Goal: Contribute content

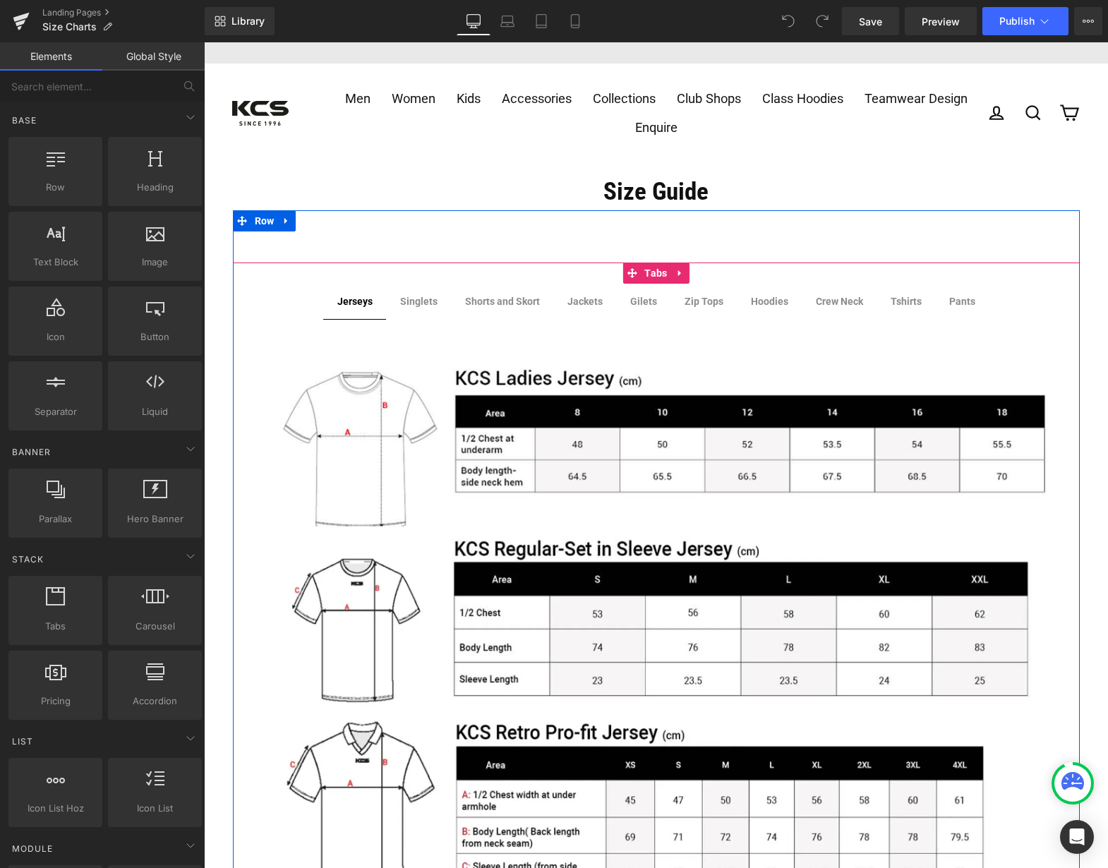
click at [579, 298] on strong "Jackets" at bounding box center [584, 301] width 35 height 11
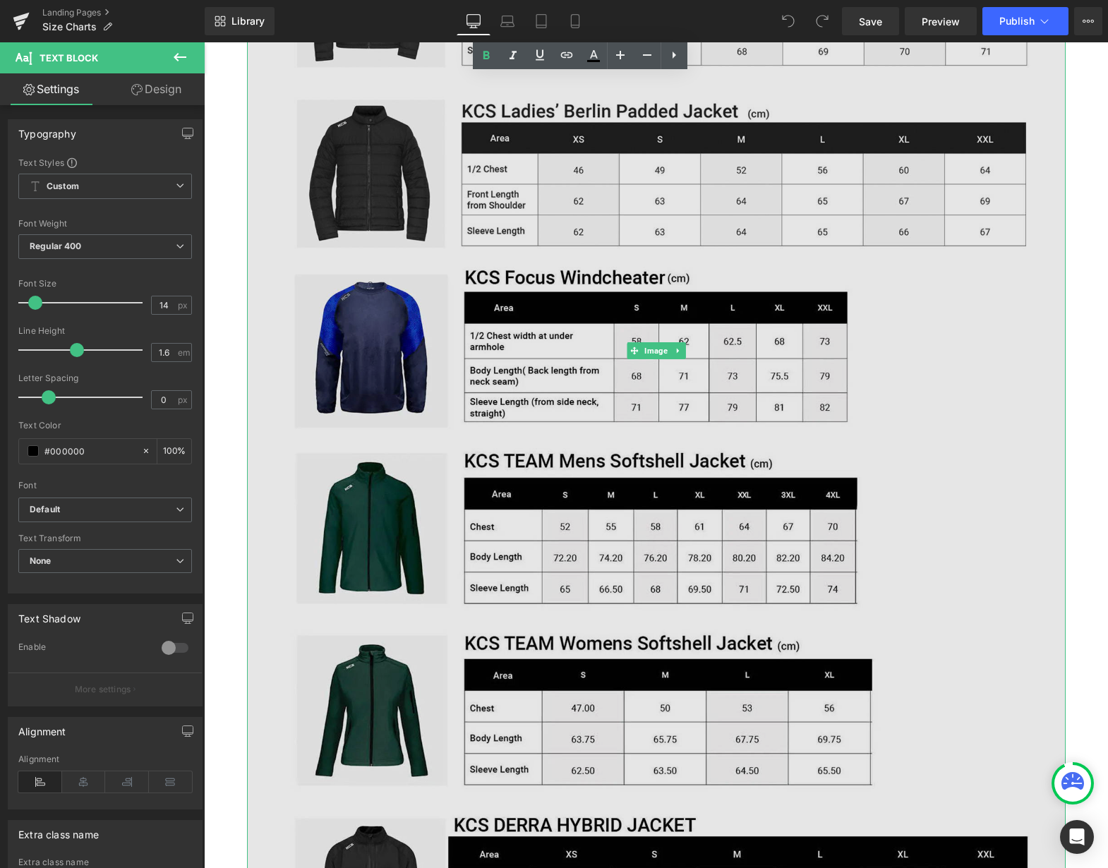
scroll to position [494, 0]
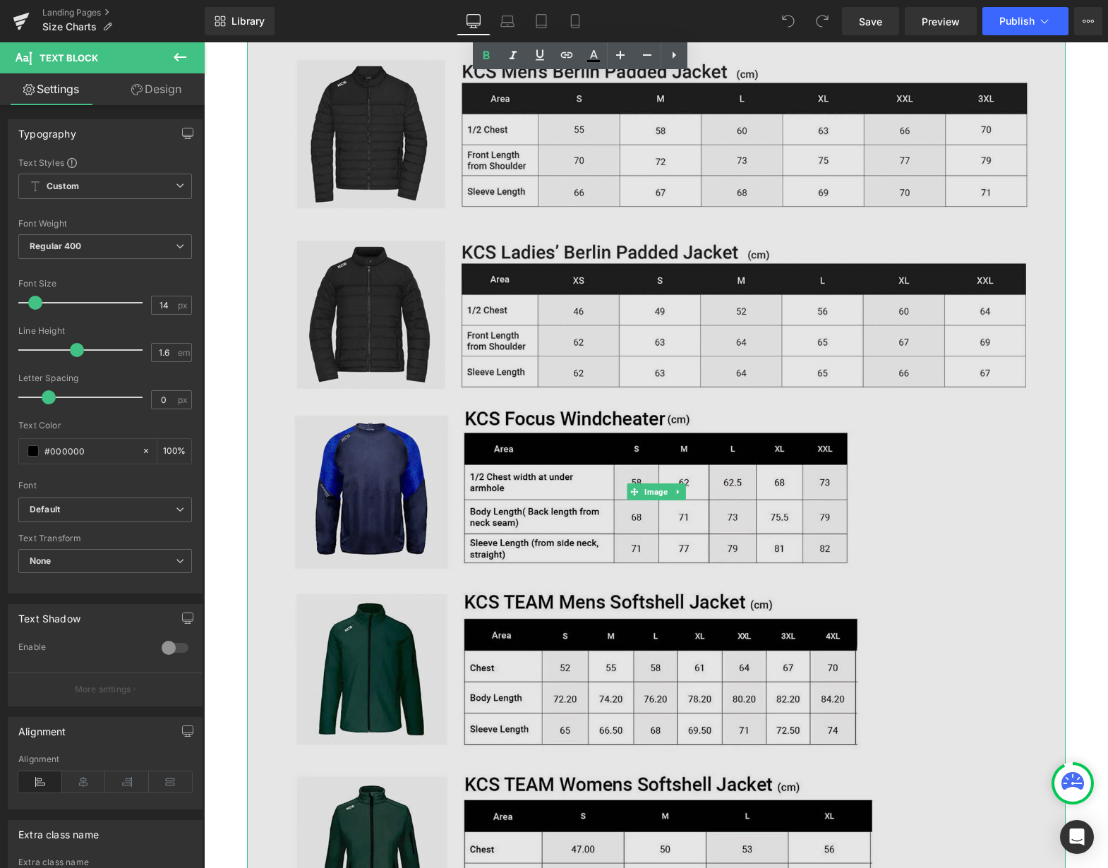
click at [750, 395] on img at bounding box center [656, 492] width 819 height 1306
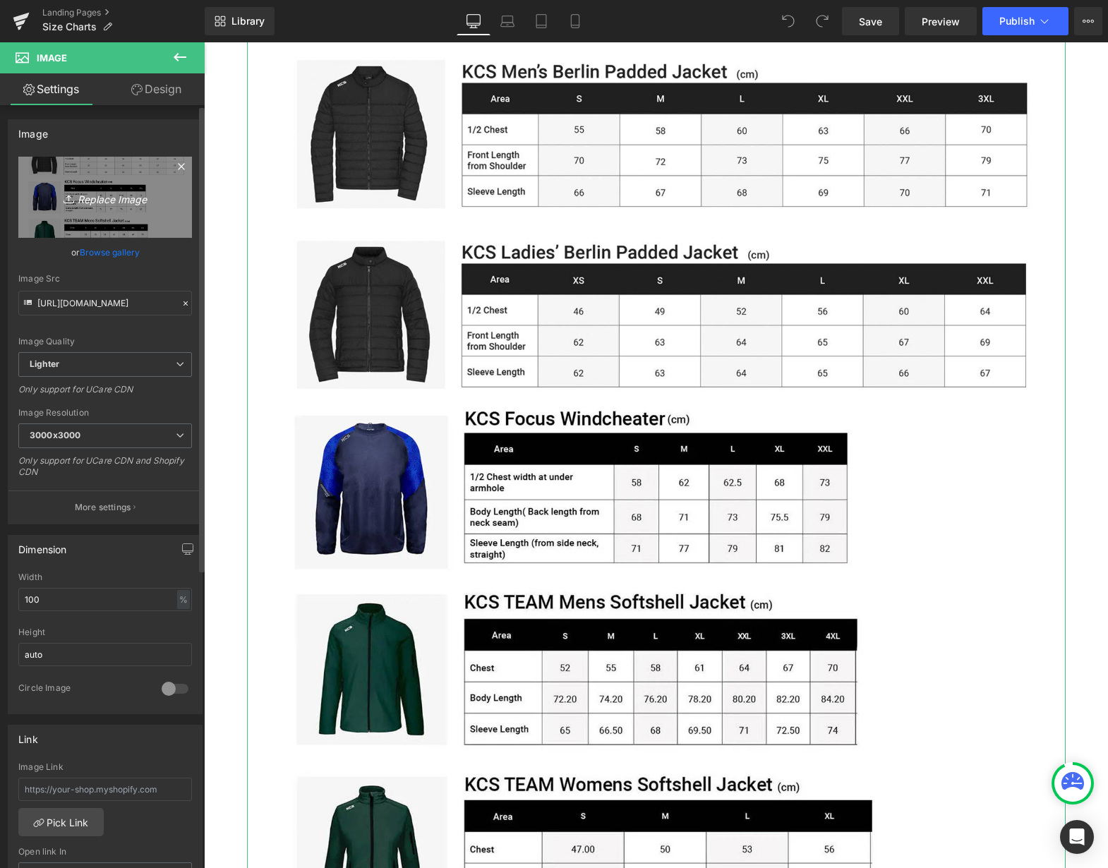
click at [104, 193] on icon "Replace Image" at bounding box center [105, 197] width 113 height 18
type input "C:\fakepath\size sideline [PERSON_NAME].jpg"
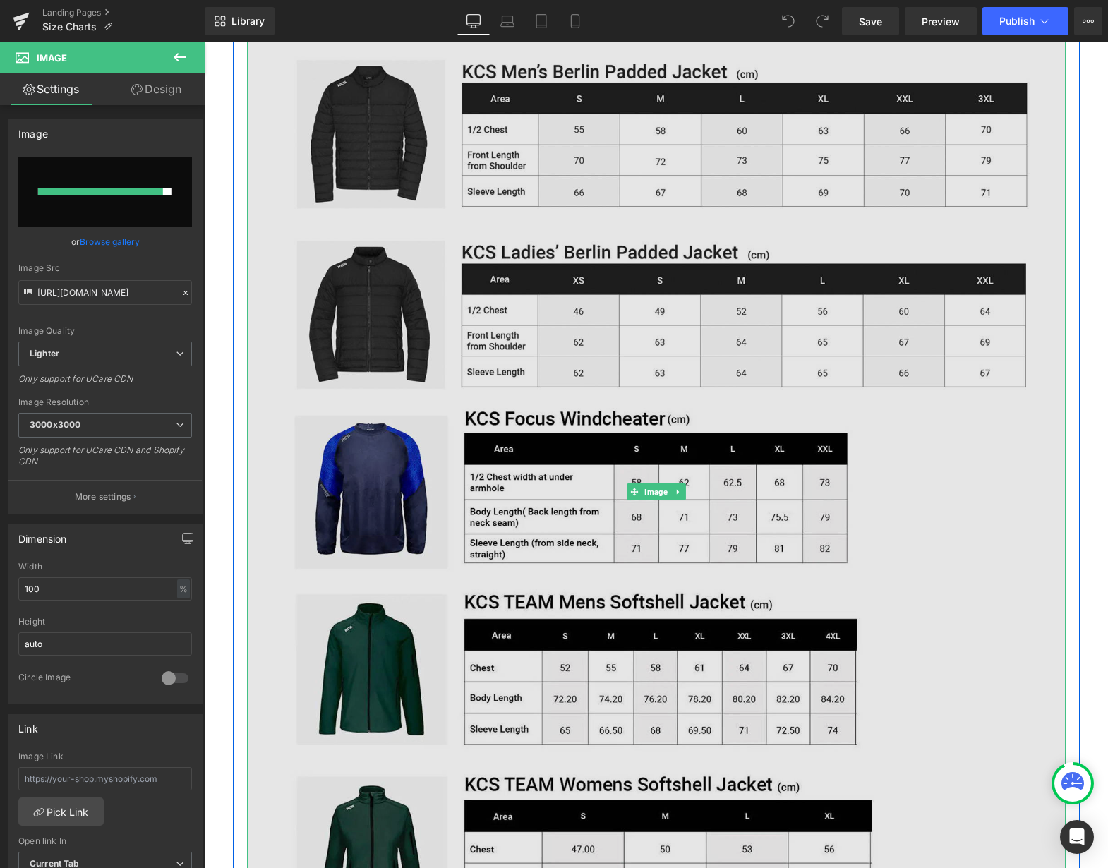
type input "[URL][DOMAIN_NAME]"
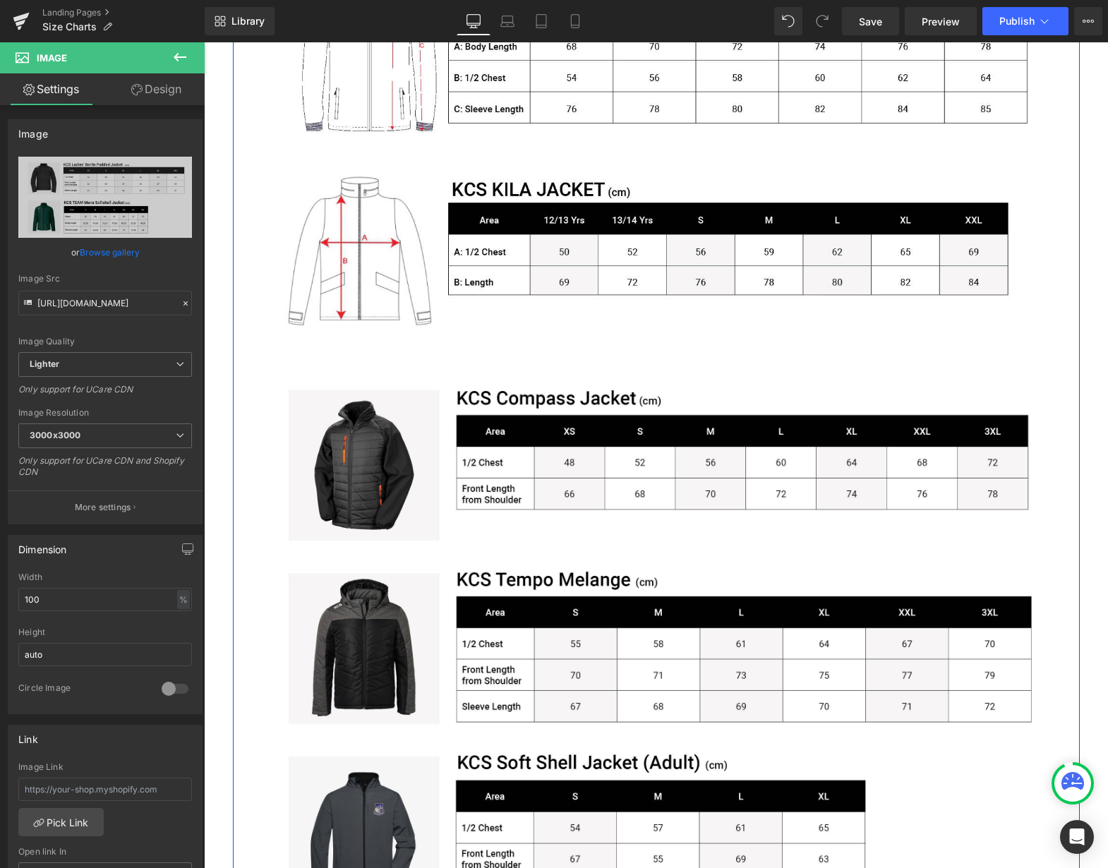
scroll to position [1553, 0]
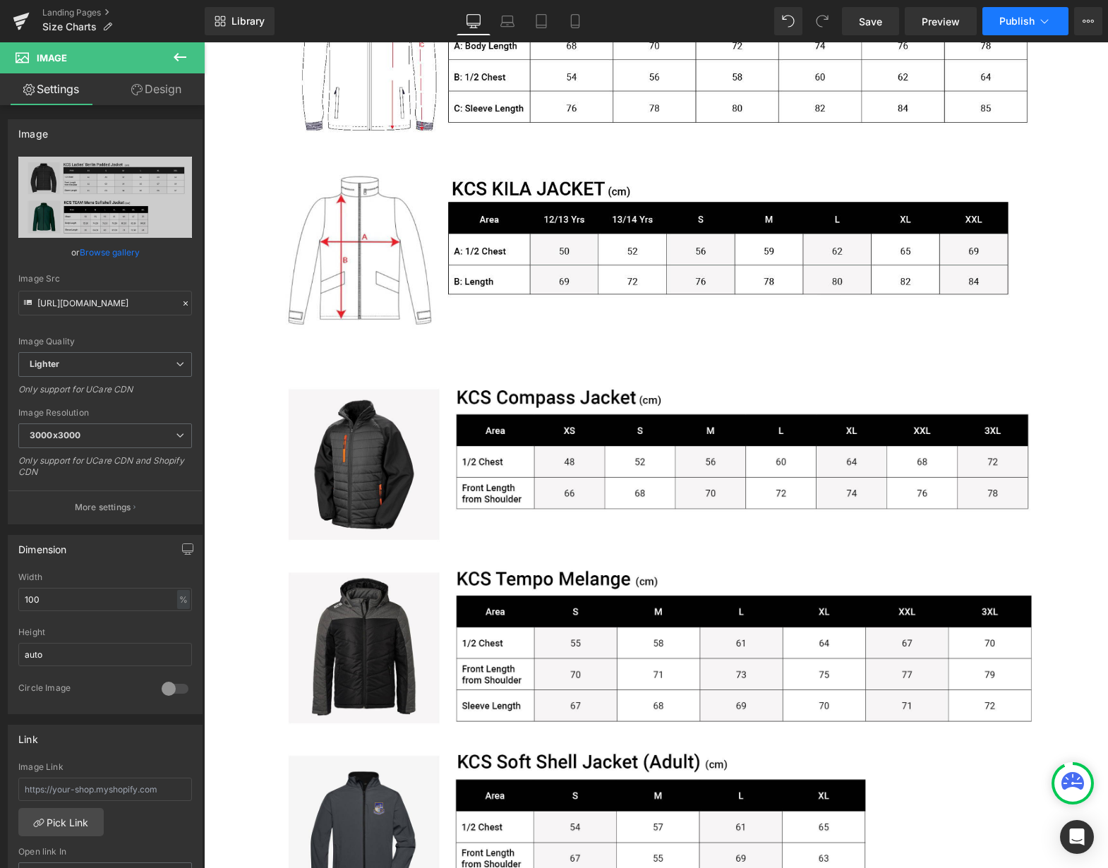
click at [1019, 21] on span "Publish" at bounding box center [1016, 21] width 35 height 11
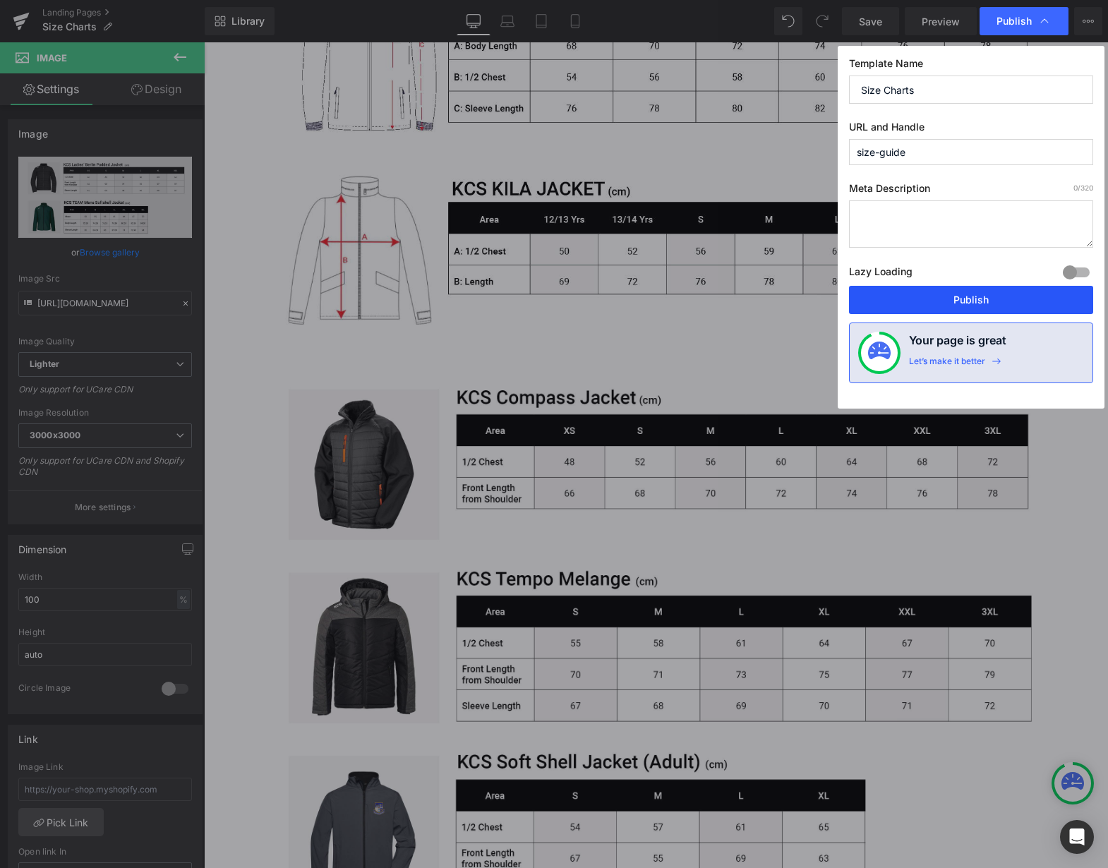
click at [995, 294] on button "Publish" at bounding box center [971, 300] width 244 height 28
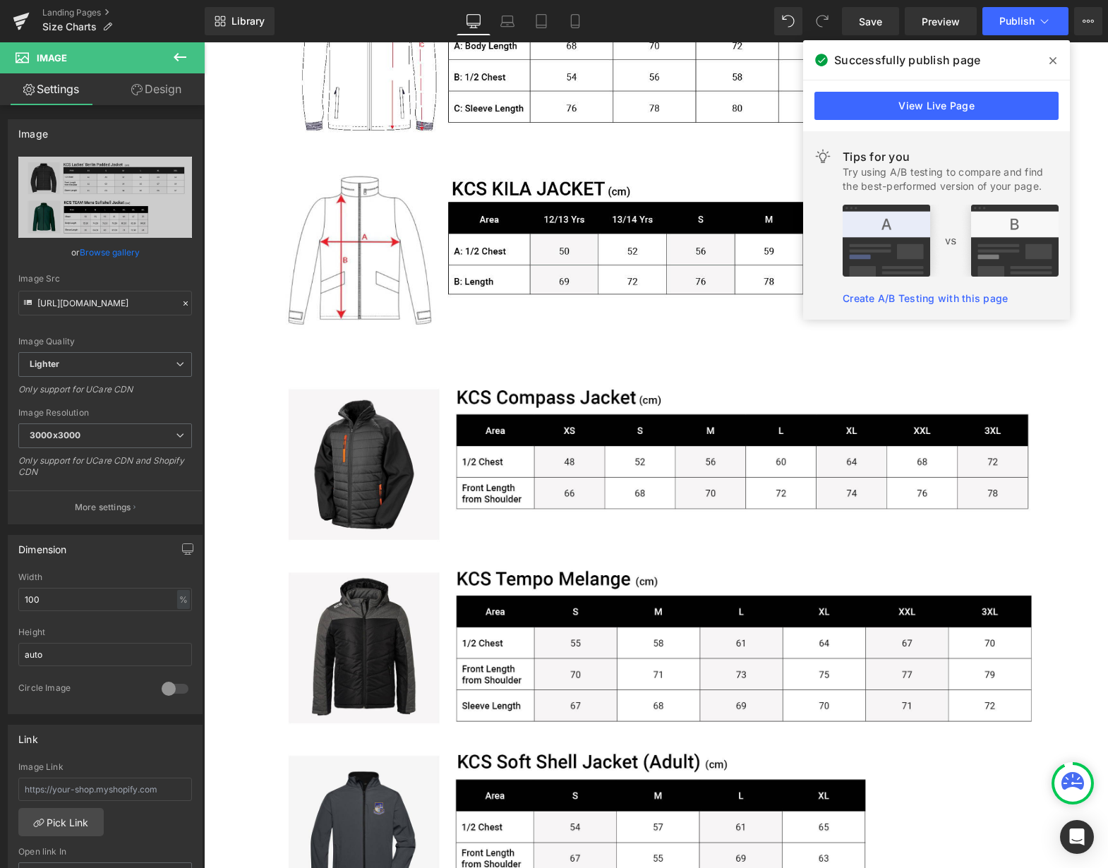
click at [1053, 60] on icon at bounding box center [1053, 60] width 7 height 7
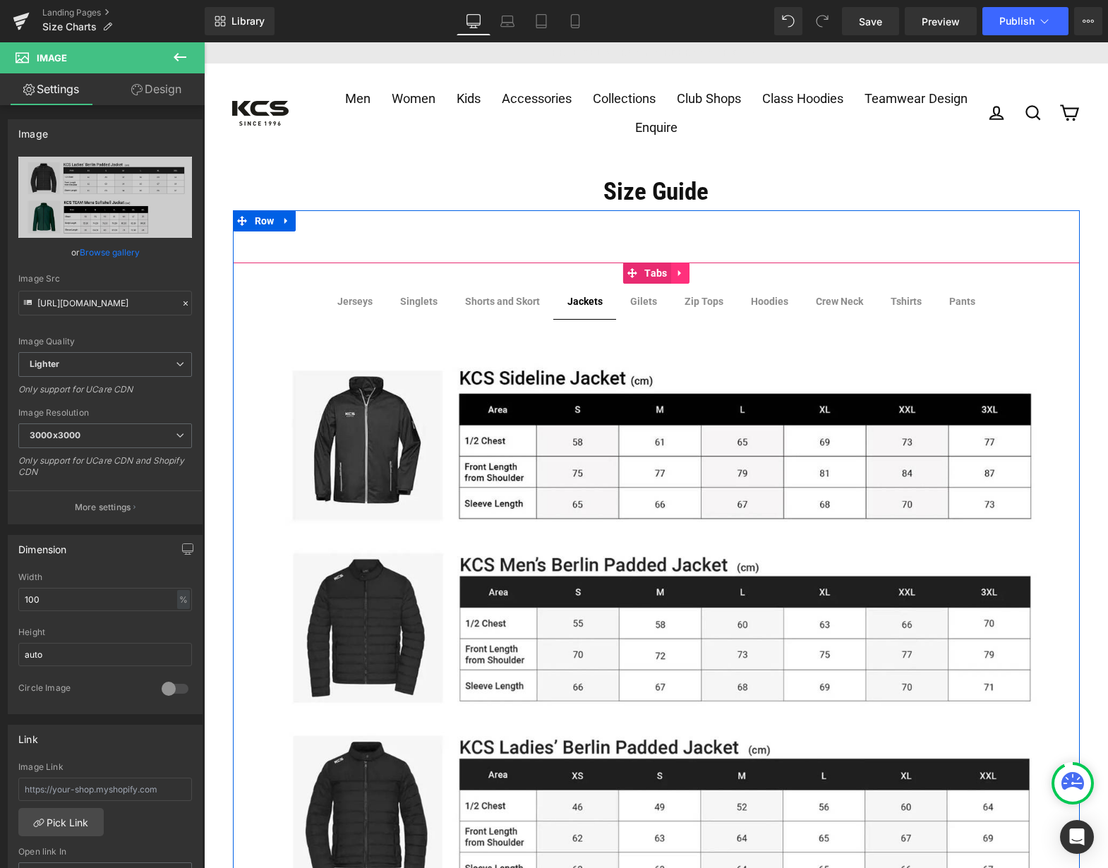
click at [675, 270] on icon at bounding box center [680, 273] width 10 height 11
click at [666, 270] on icon at bounding box center [671, 273] width 10 height 10
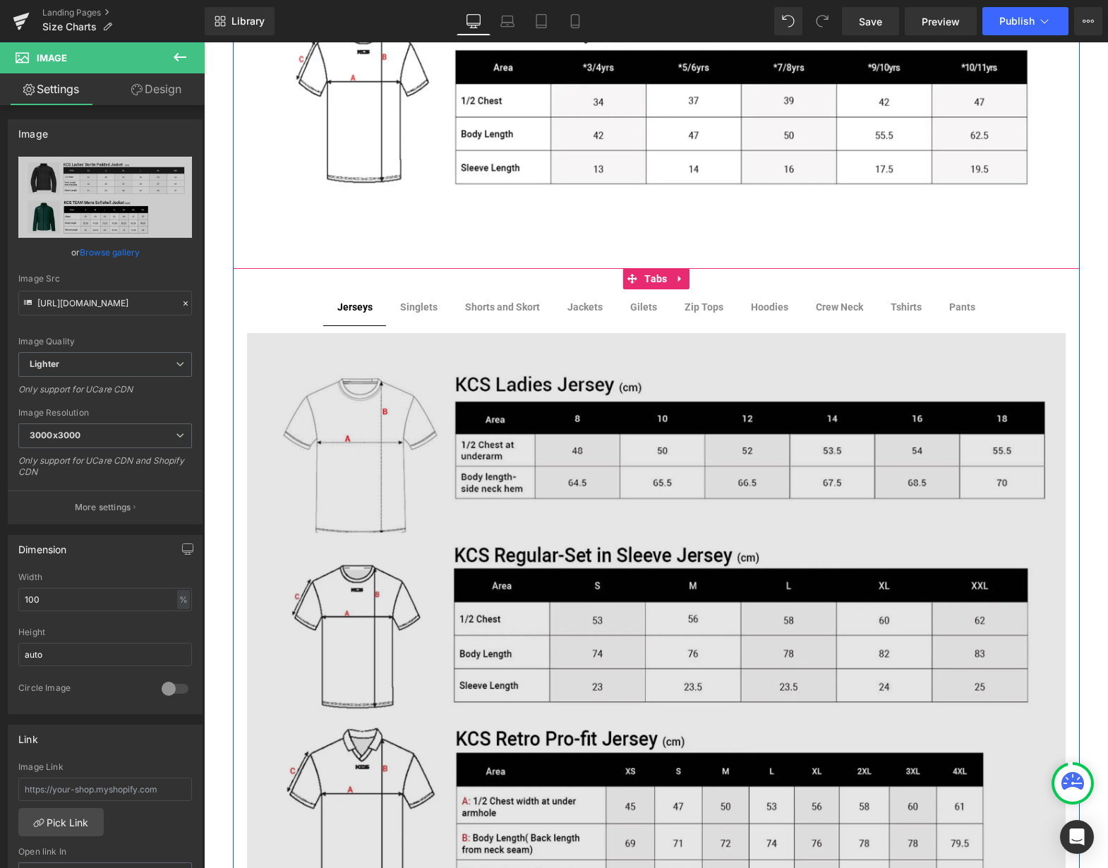
scroll to position [4006, 0]
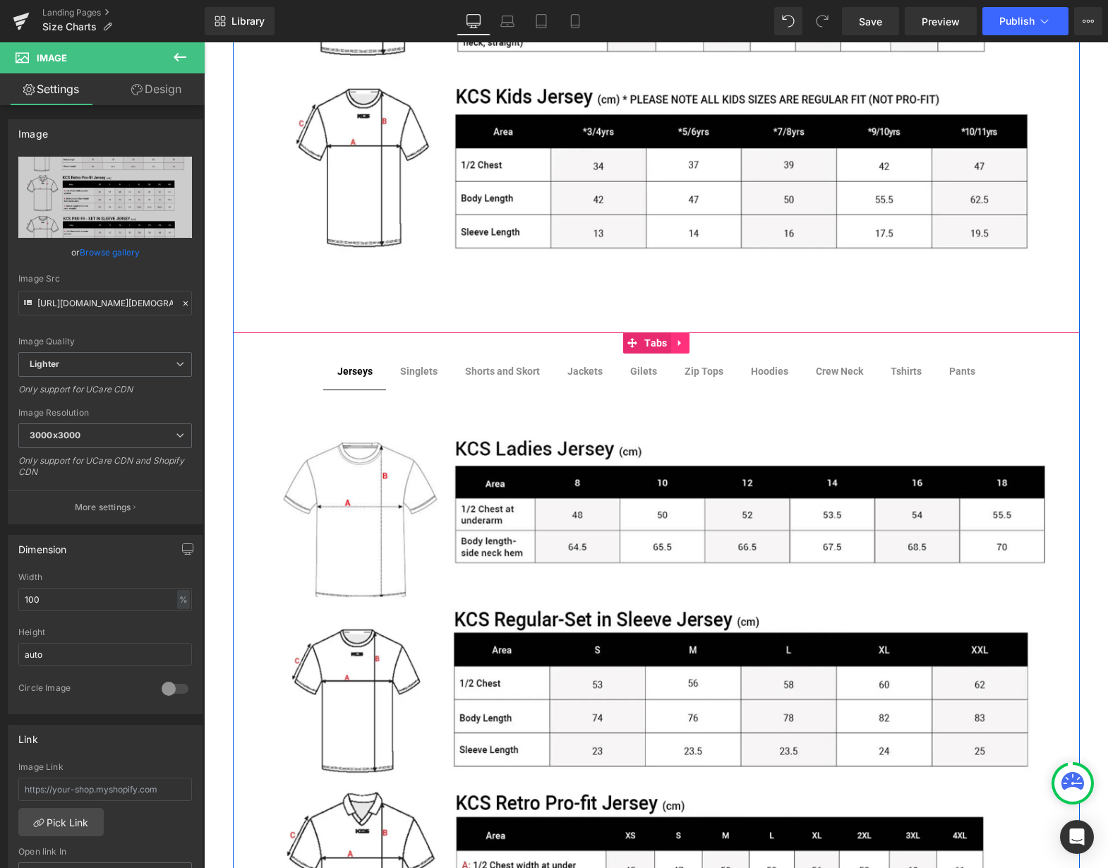
click at [678, 343] on icon at bounding box center [679, 343] width 3 height 6
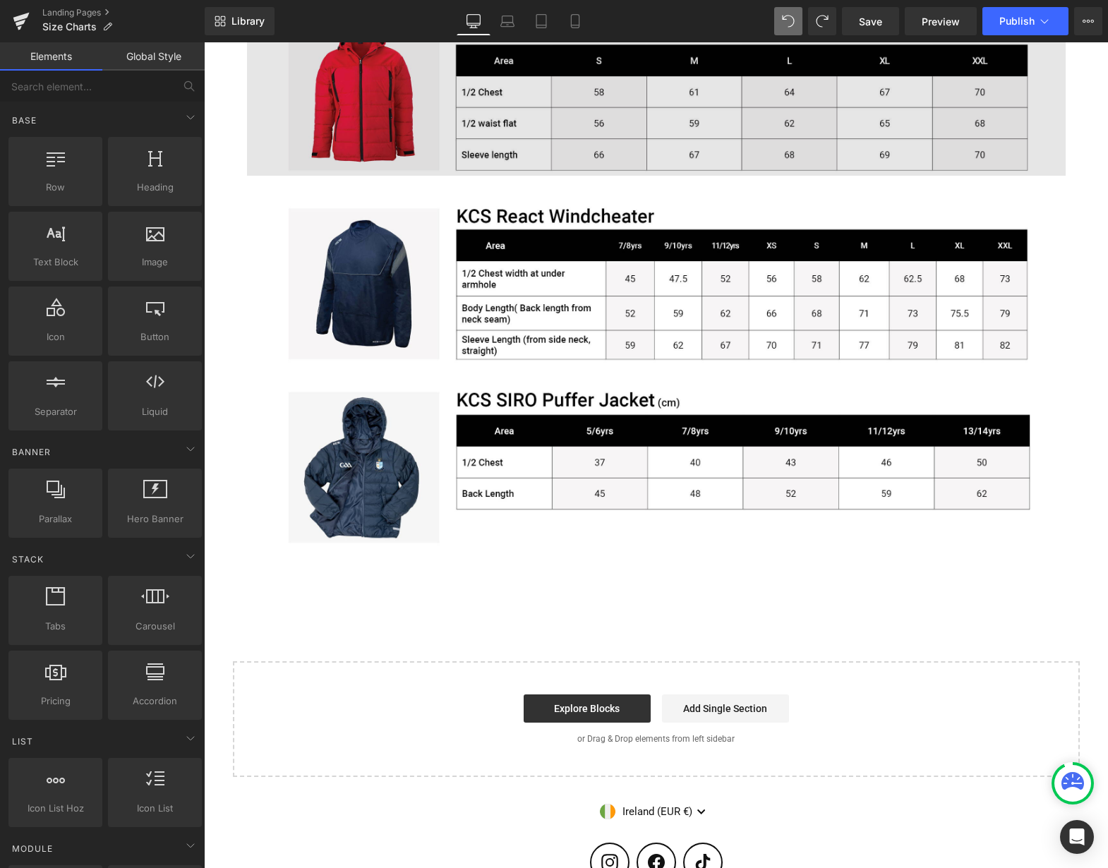
scroll to position [2658, 0]
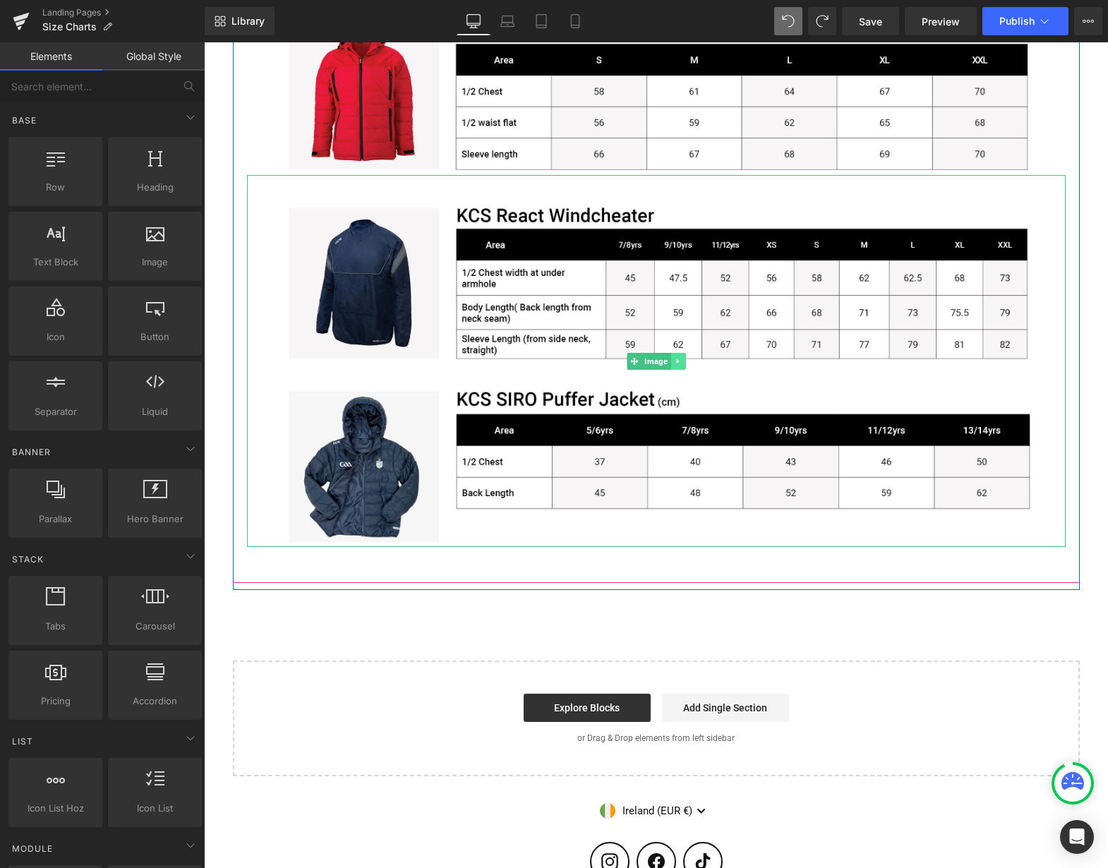
click at [676, 361] on icon at bounding box center [677, 361] width 2 height 5
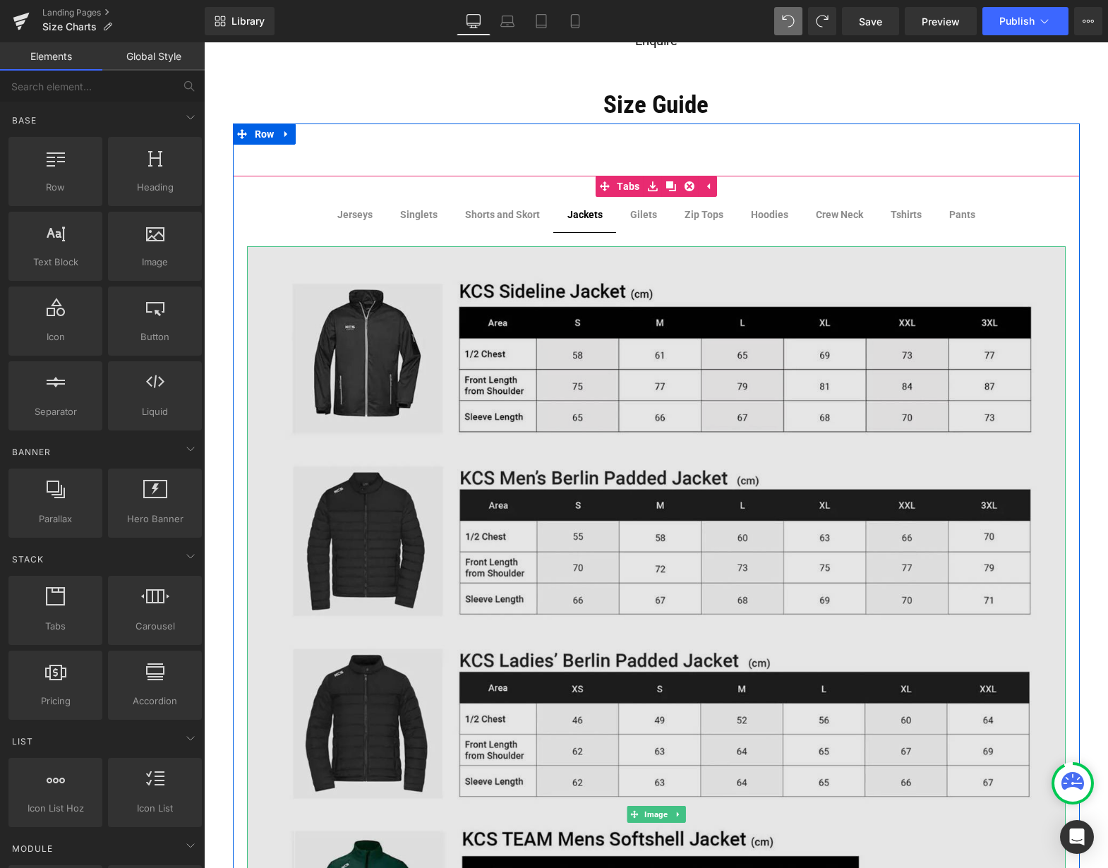
scroll to position [212, 0]
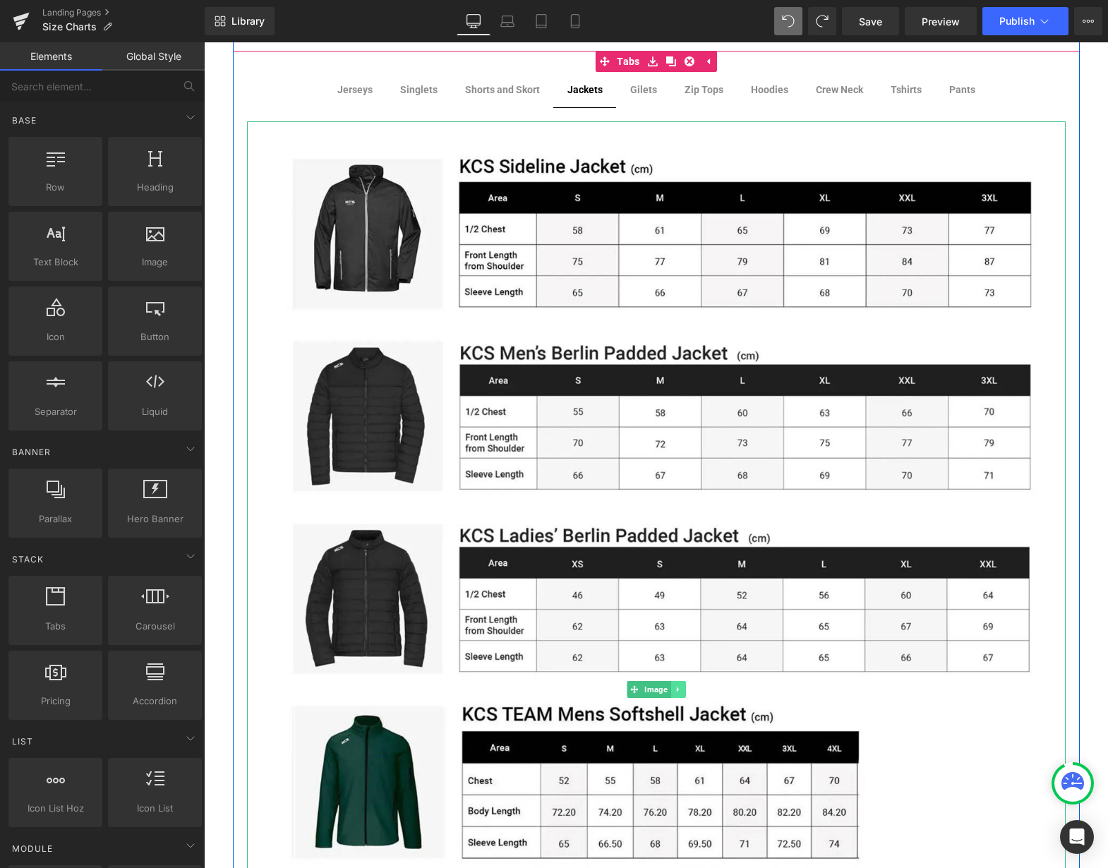
click at [676, 689] on icon at bounding box center [678, 689] width 8 height 8
click at [667, 687] on icon at bounding box center [671, 689] width 8 height 8
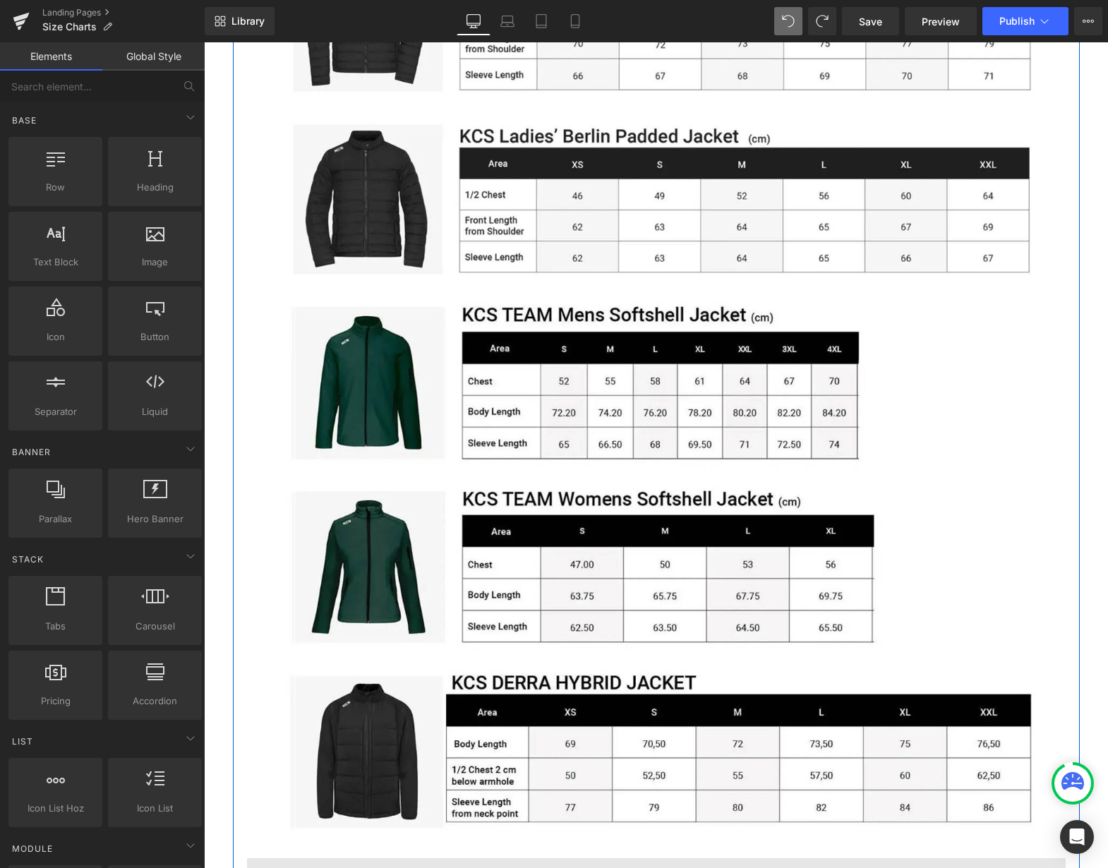
scroll to position [594, 0]
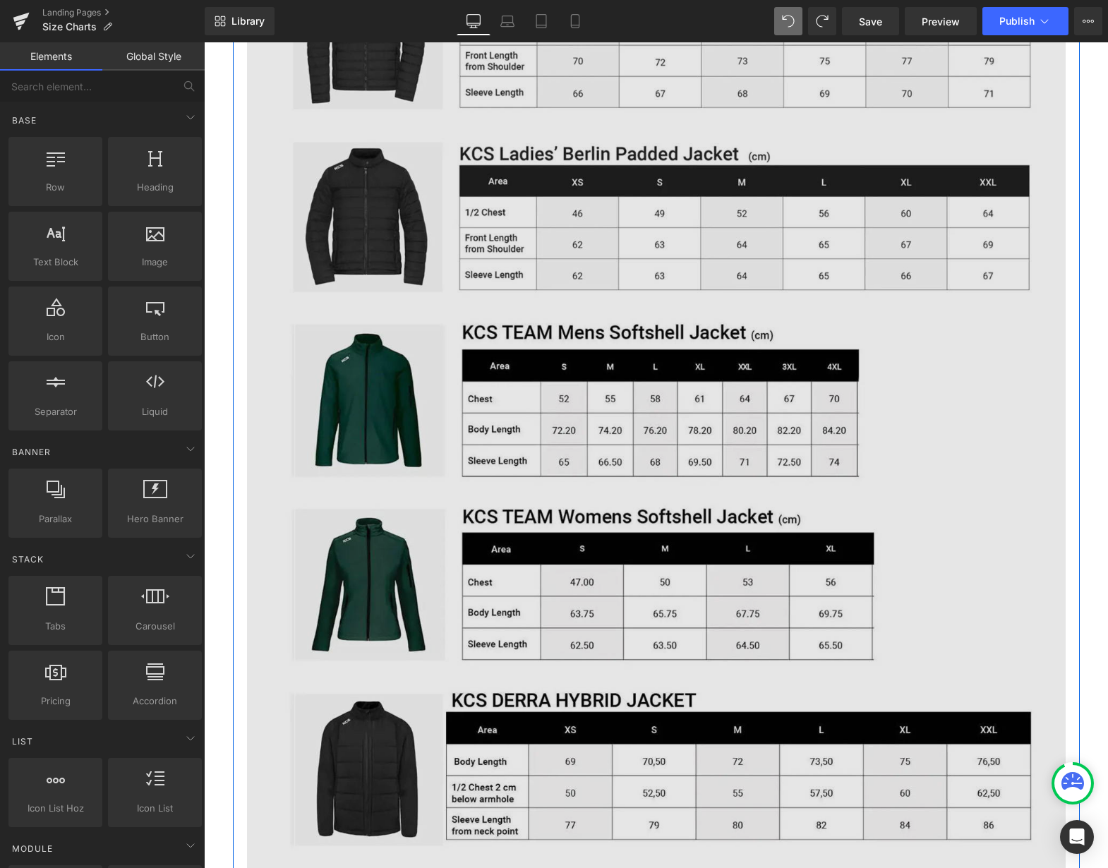
click at [818, 330] on img at bounding box center [656, 308] width 819 height 1136
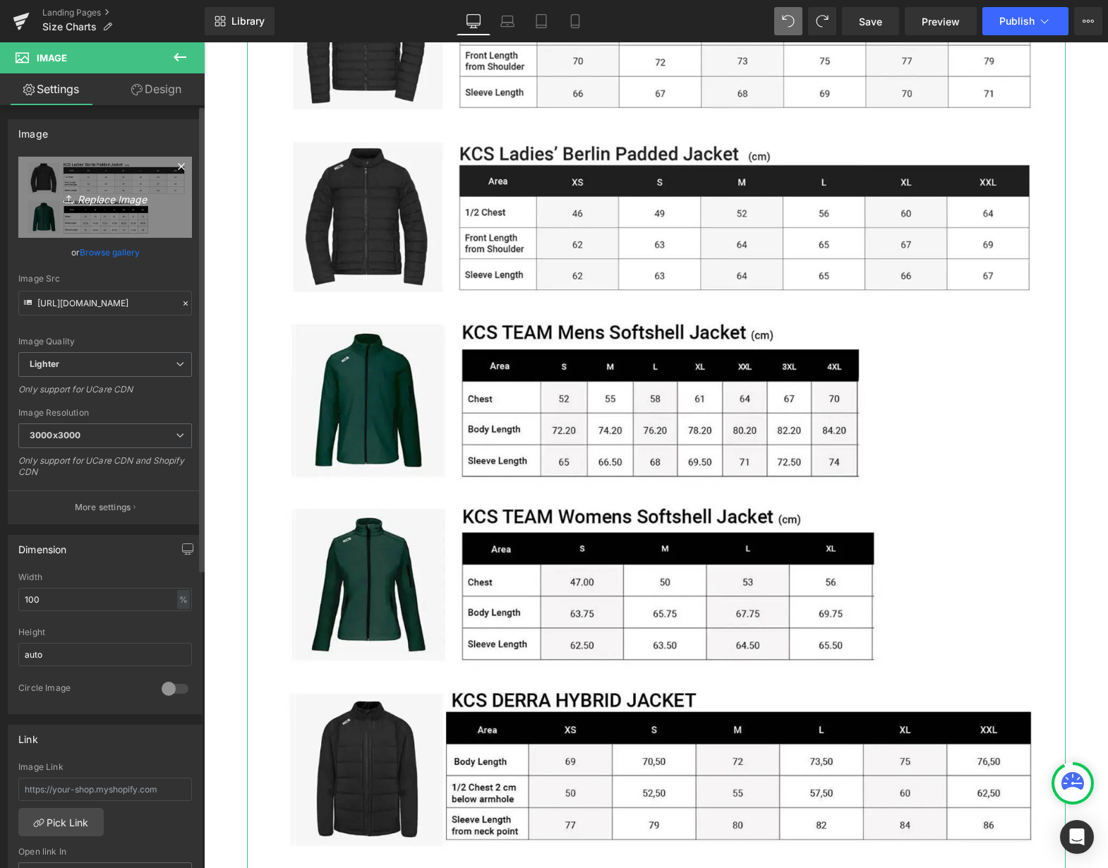
click at [104, 205] on icon "Replace Image" at bounding box center [105, 197] width 113 height 18
type input "C:\fakepath\size focus windcheater adults.jpg"
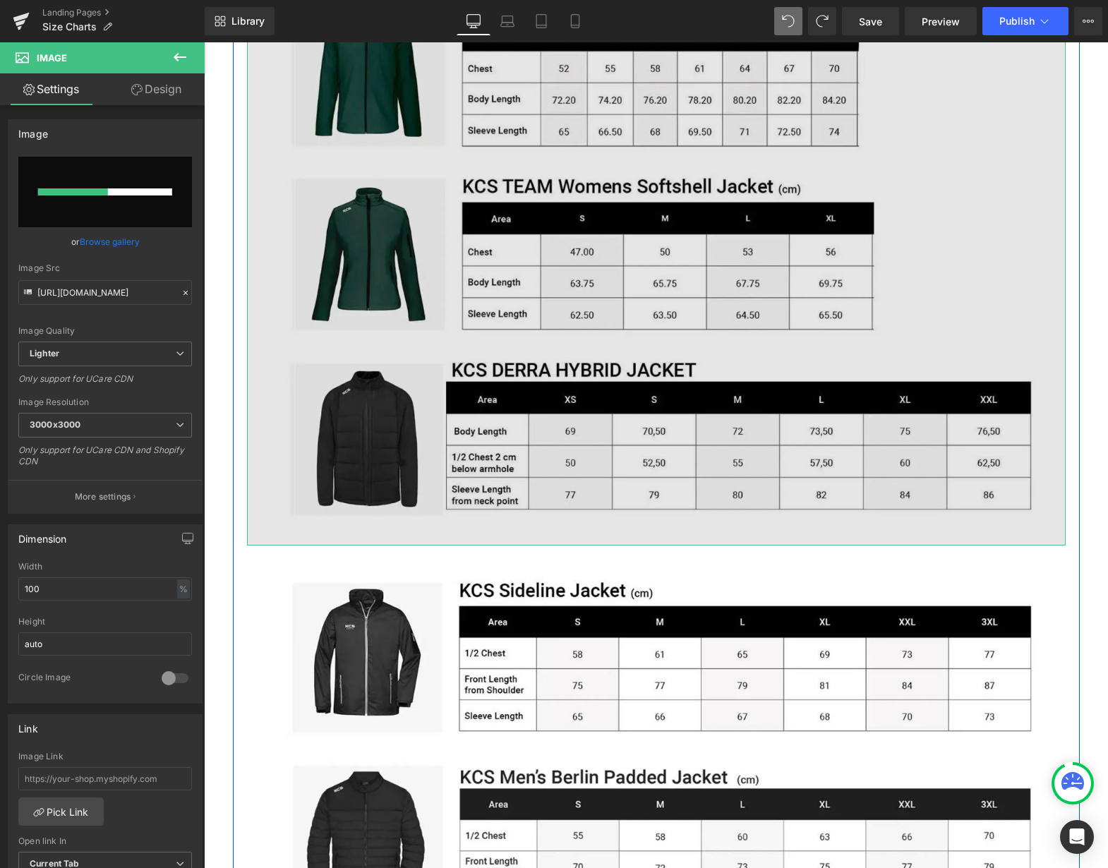
scroll to position [947, 0]
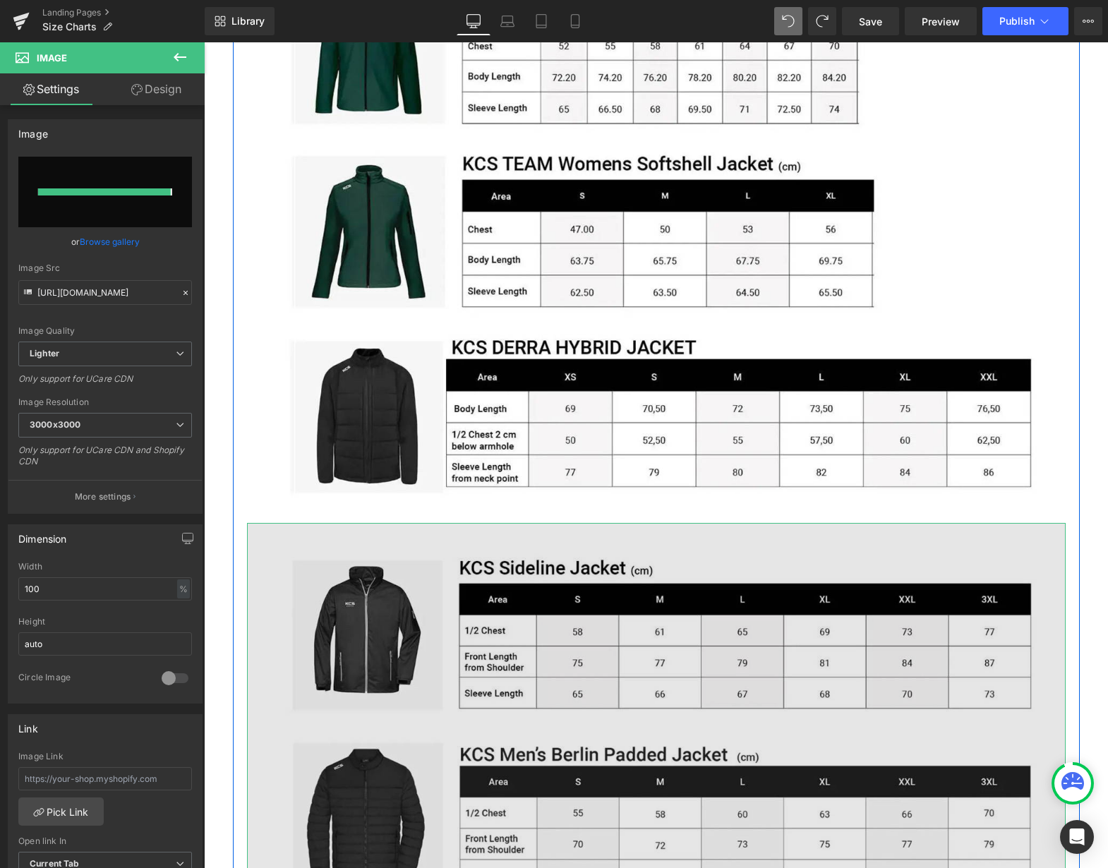
type input "[URL][DOMAIN_NAME]"
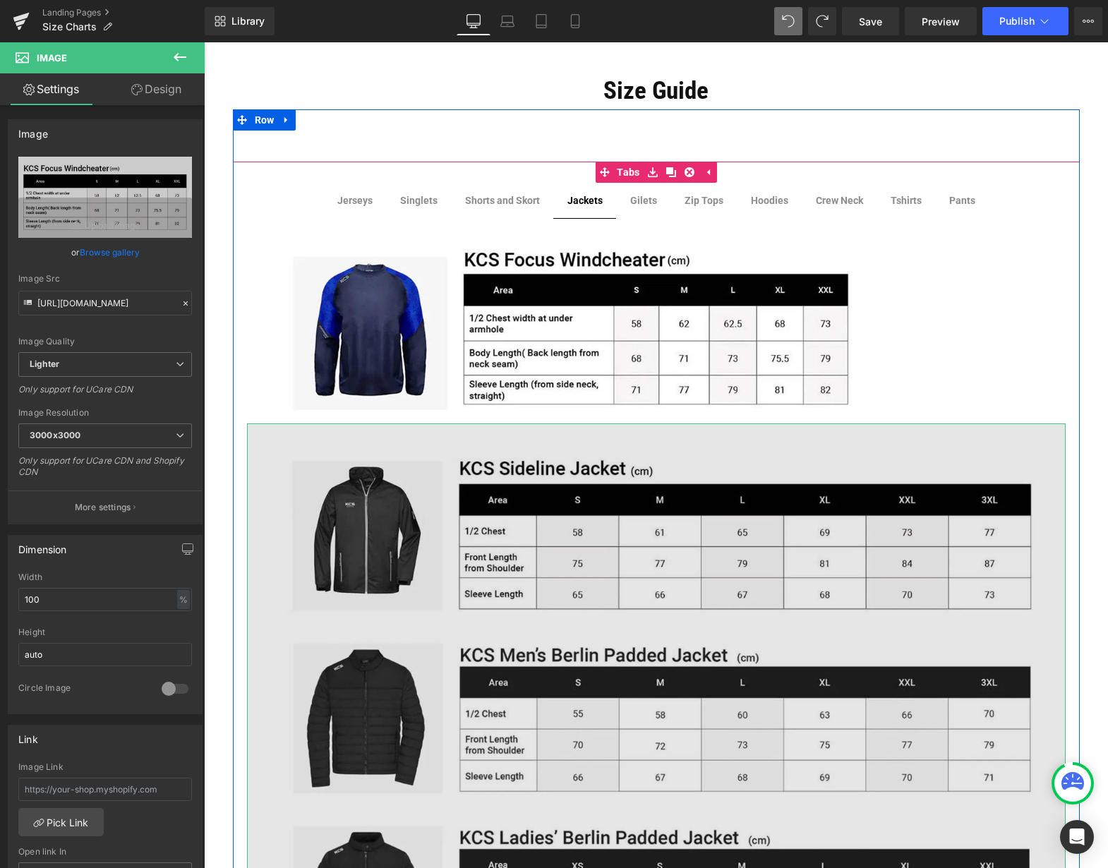
scroll to position [100, 0]
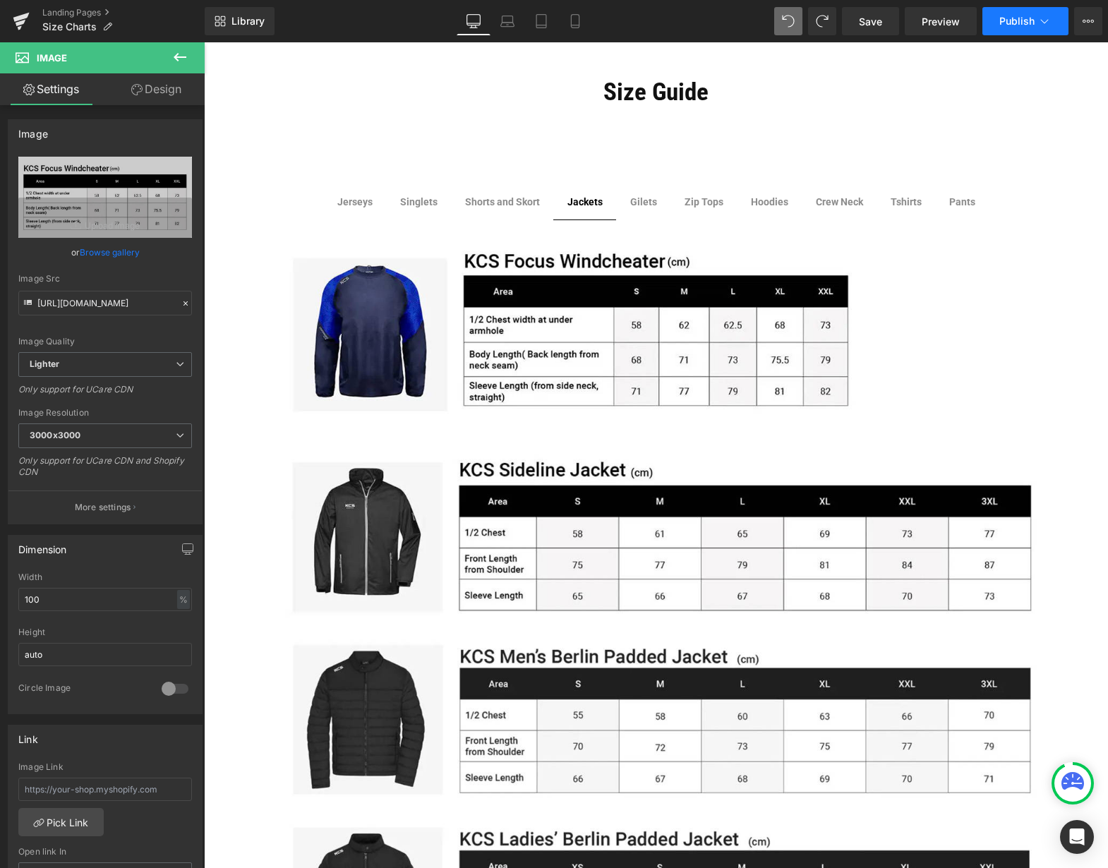
click at [1019, 21] on span "Publish" at bounding box center [1016, 21] width 35 height 11
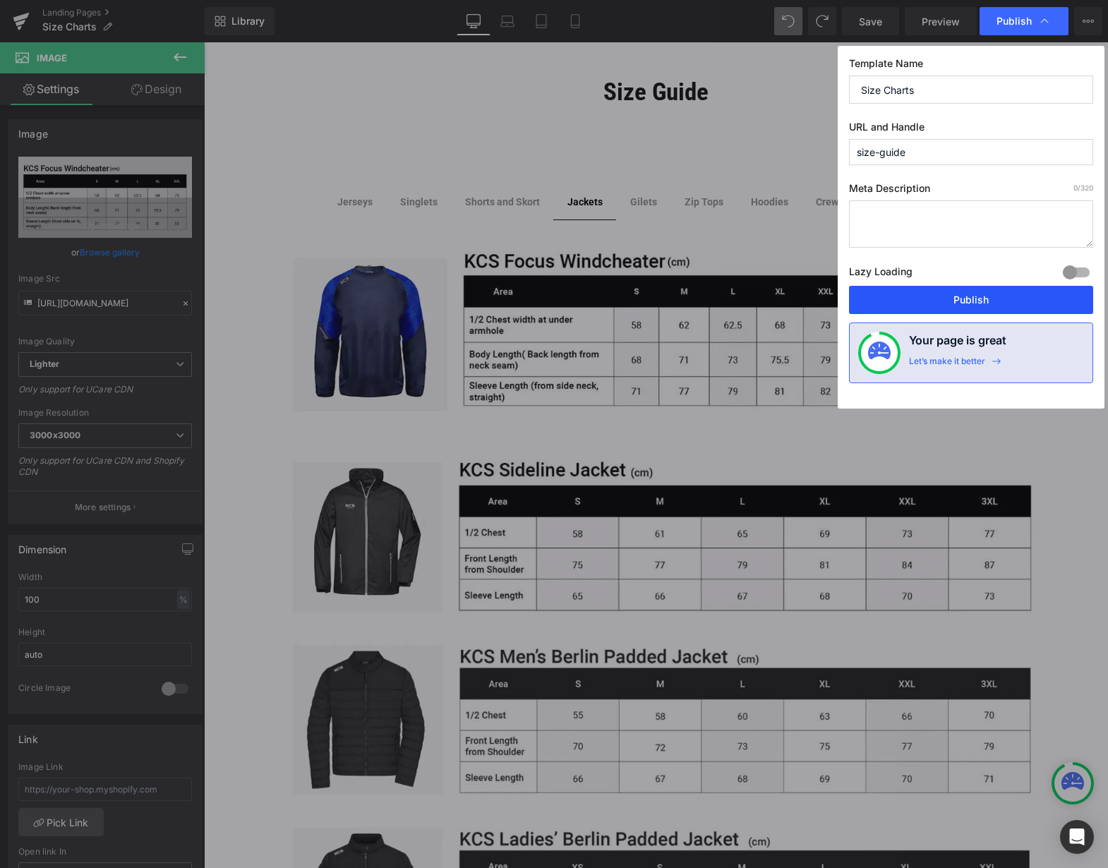
click at [997, 299] on button "Publish" at bounding box center [971, 300] width 244 height 28
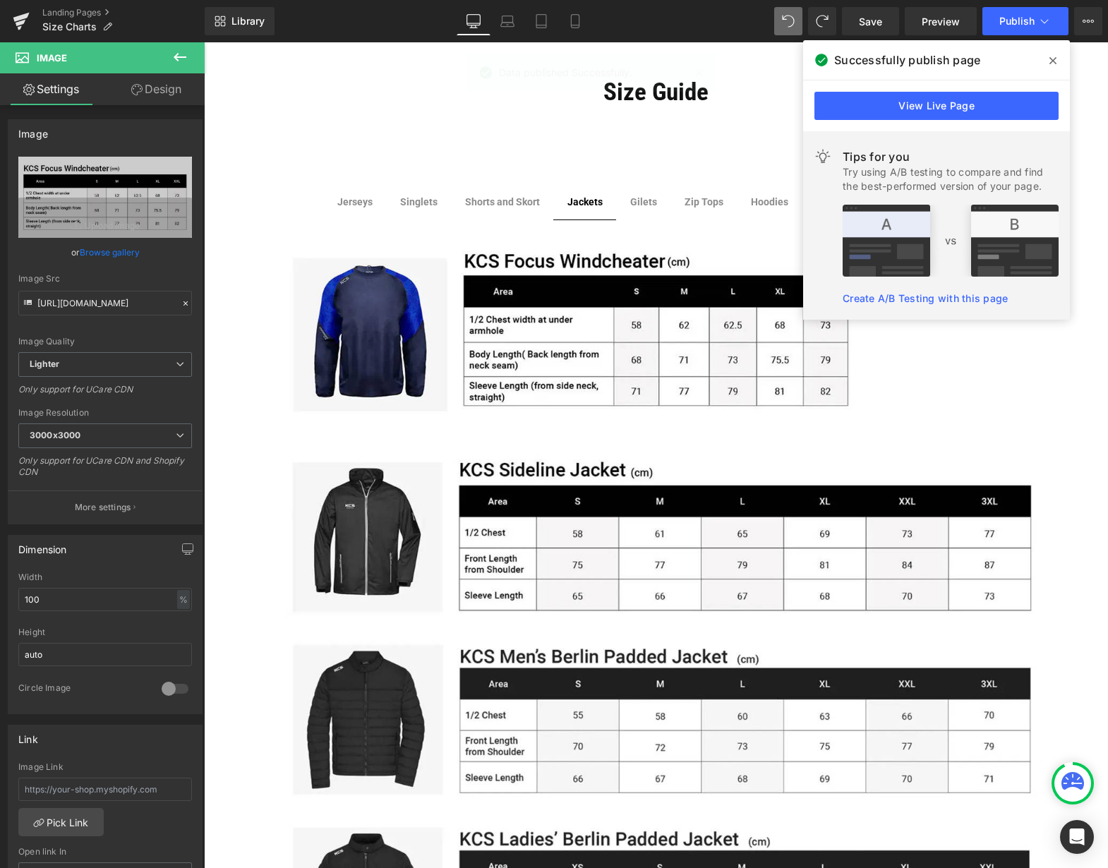
click at [1053, 59] on icon at bounding box center [1053, 60] width 7 height 11
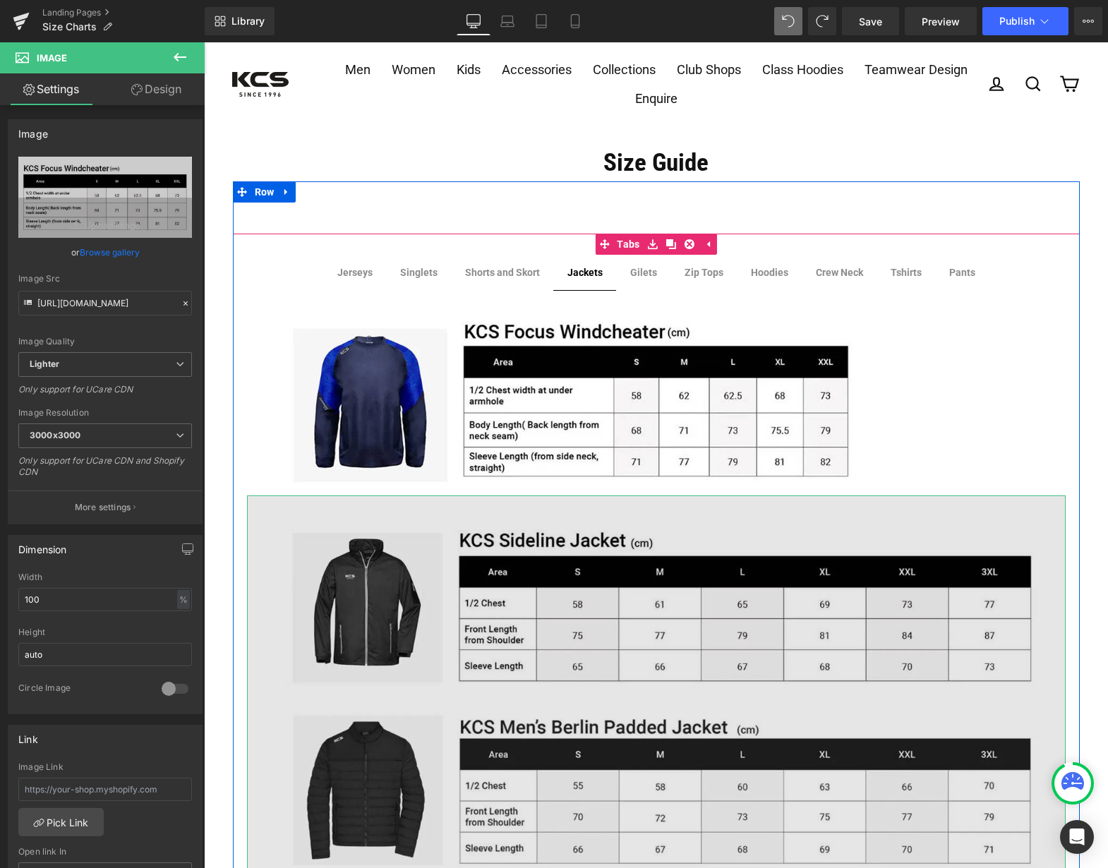
scroll to position [0, 0]
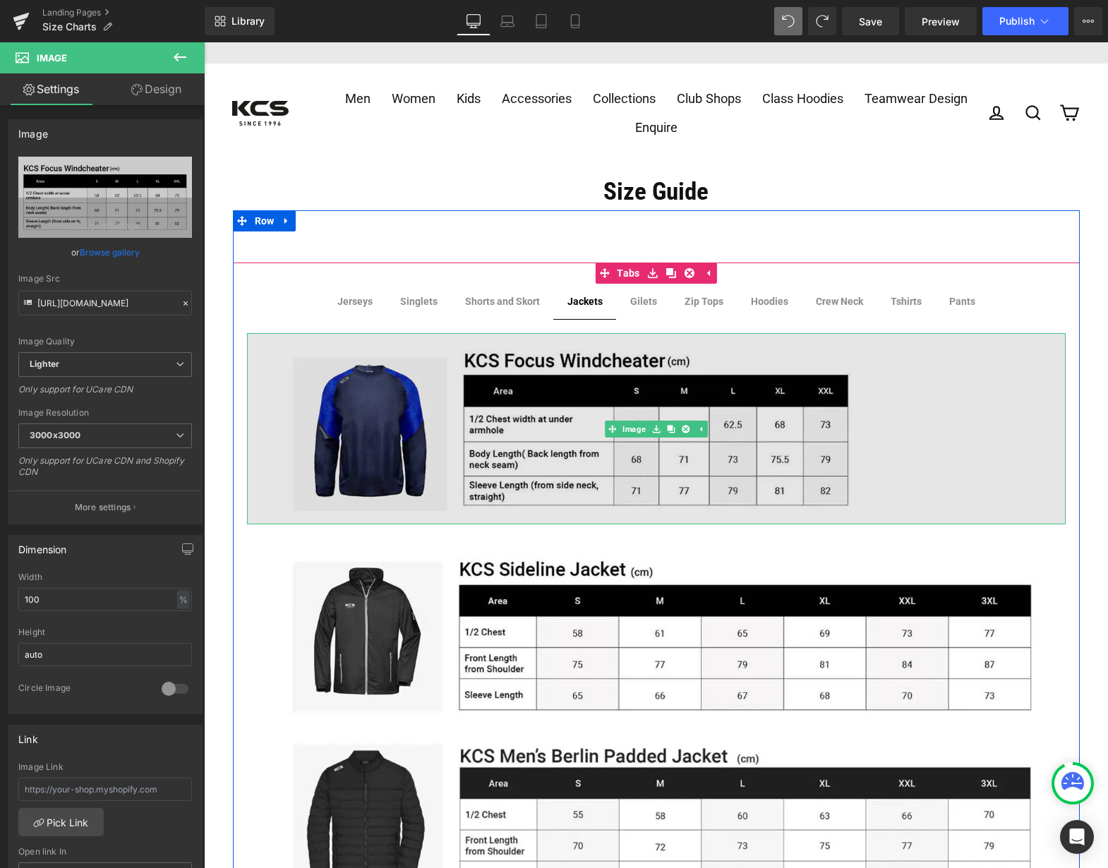
click at [935, 421] on img at bounding box center [656, 428] width 819 height 191
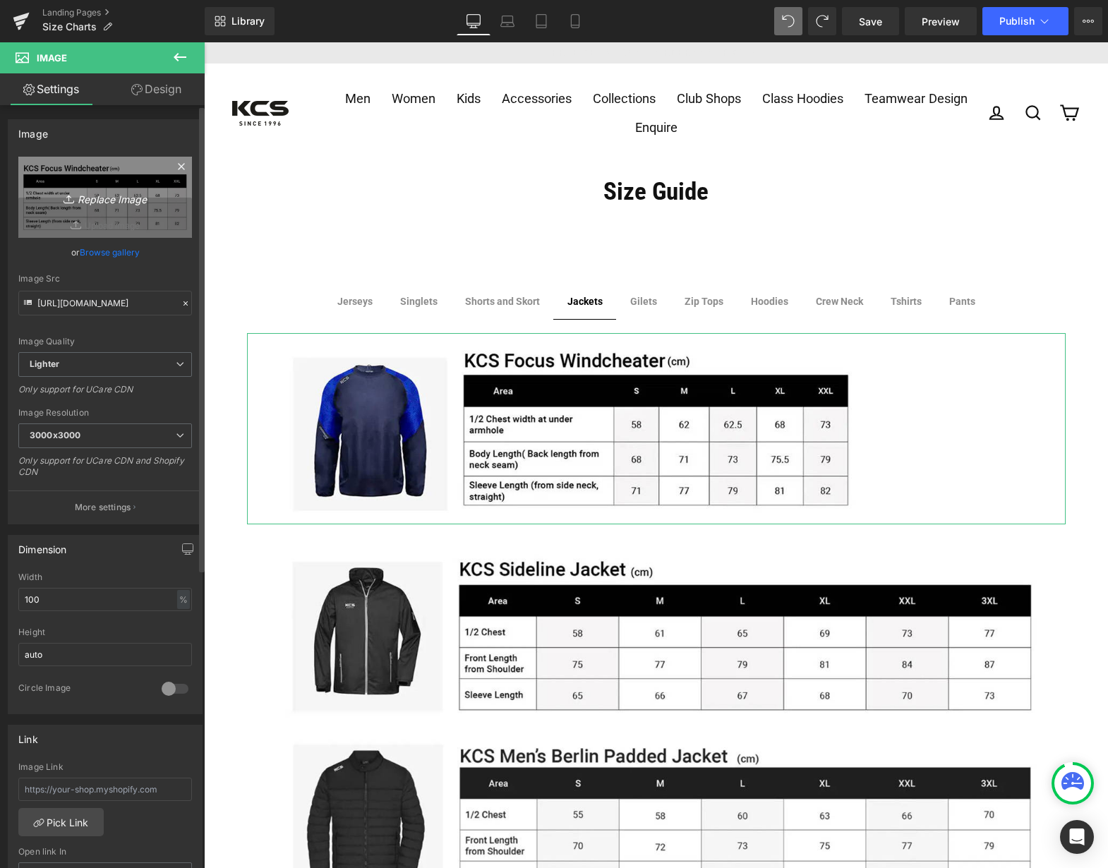
click at [121, 192] on icon "Replace Image" at bounding box center [105, 197] width 113 height 18
type input "C:\fakepath\FOCUS size guide.jpg"
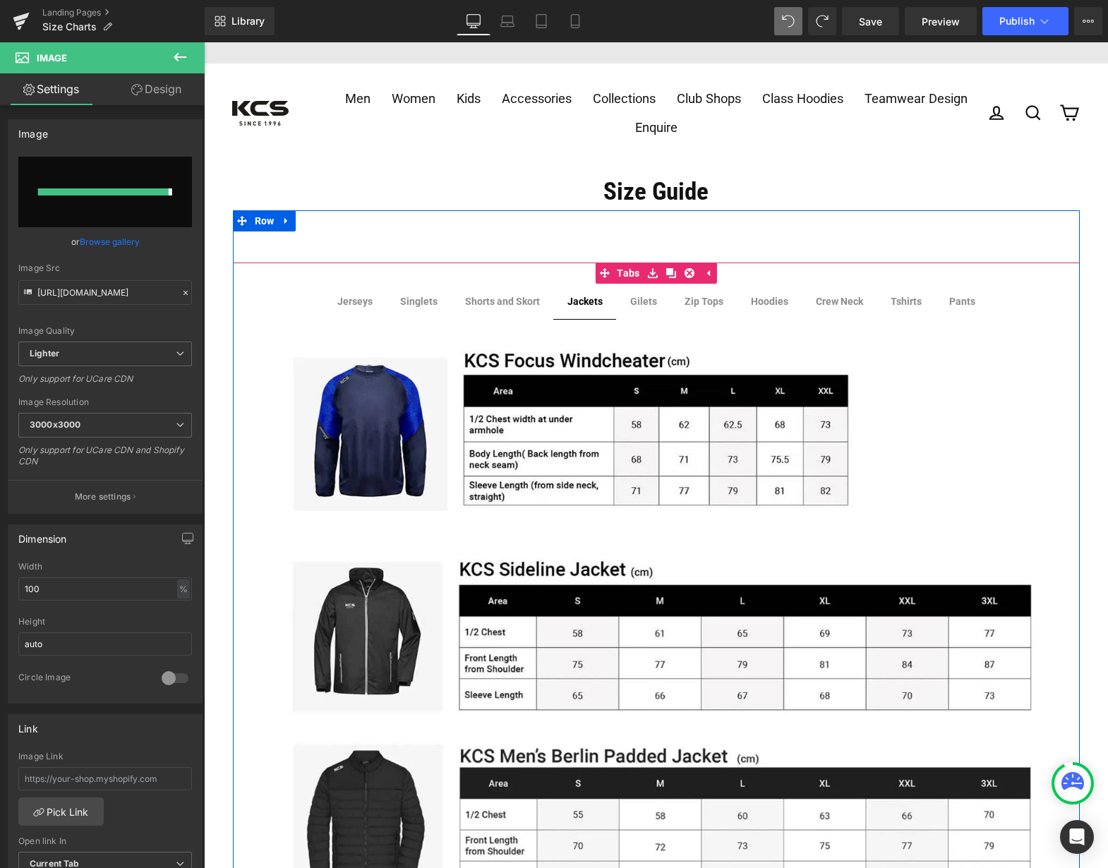
type input "[URL][DOMAIN_NAME]"
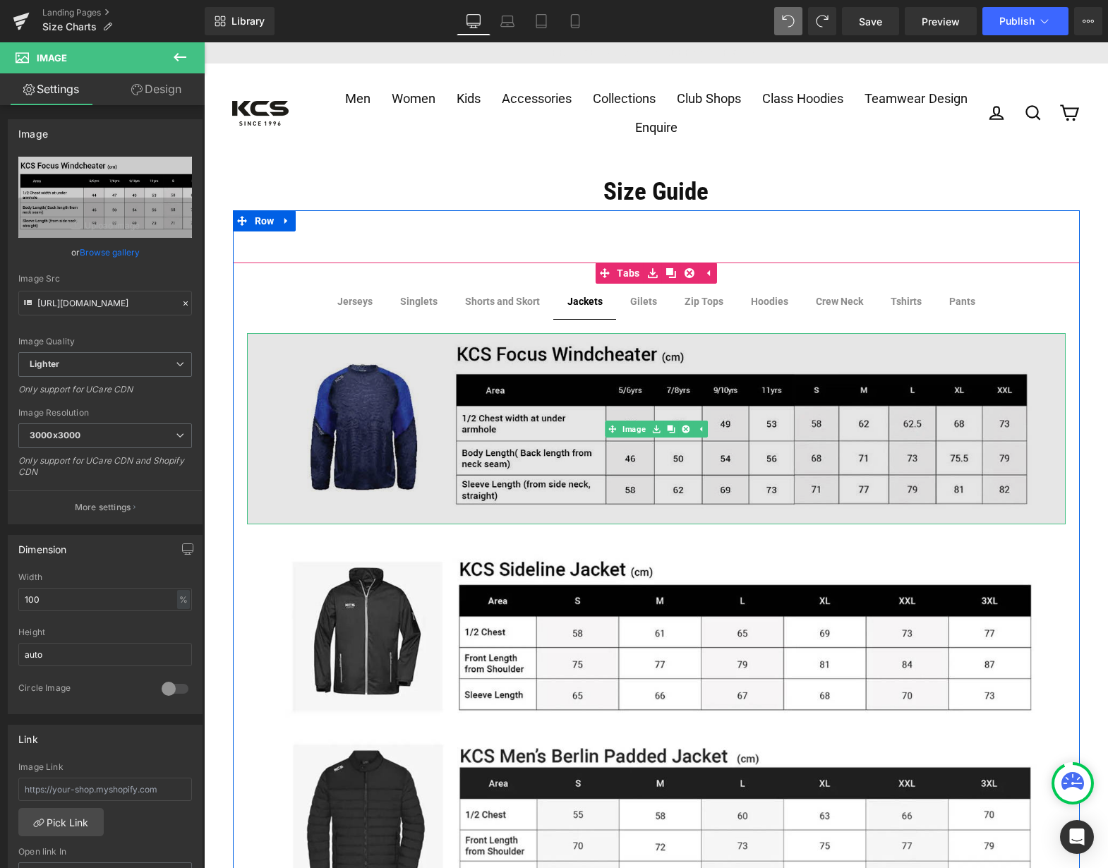
click at [793, 426] on img at bounding box center [656, 428] width 819 height 191
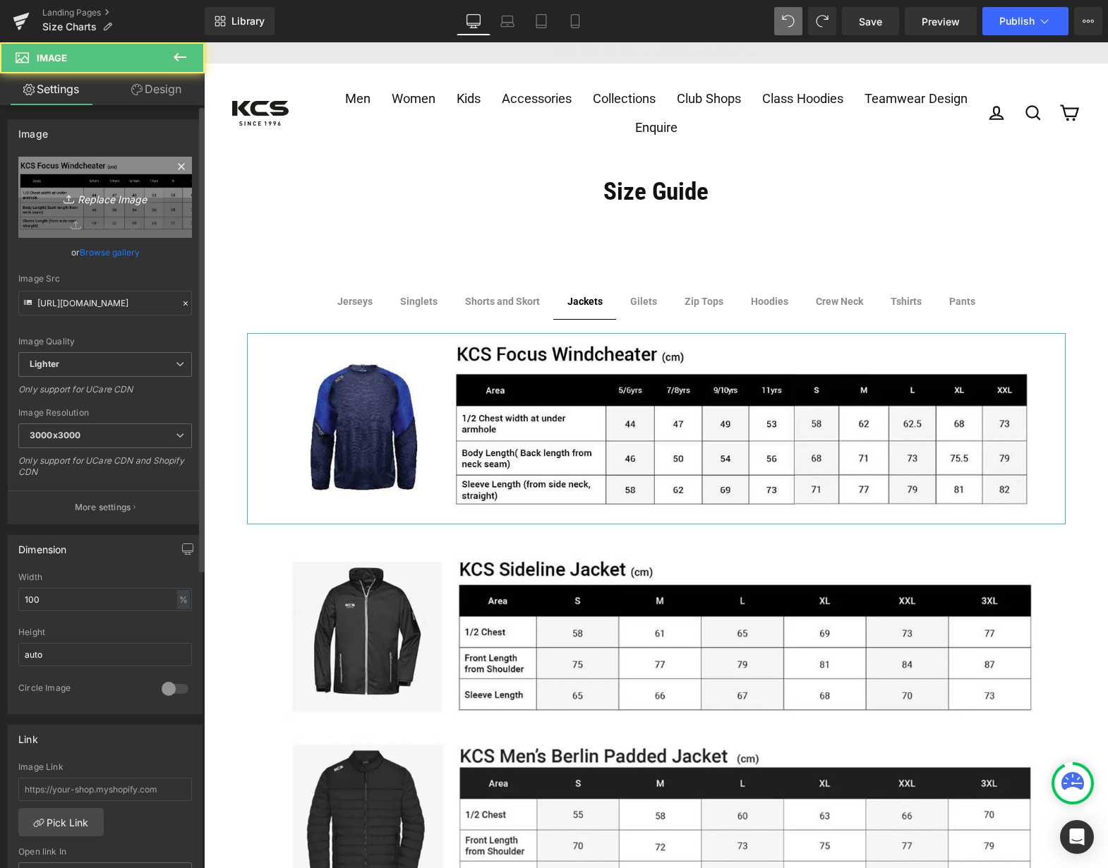
click at [96, 196] on icon "Replace Image" at bounding box center [105, 197] width 113 height 18
type input "C:\fakepath\FOCUS size guide.jpg"
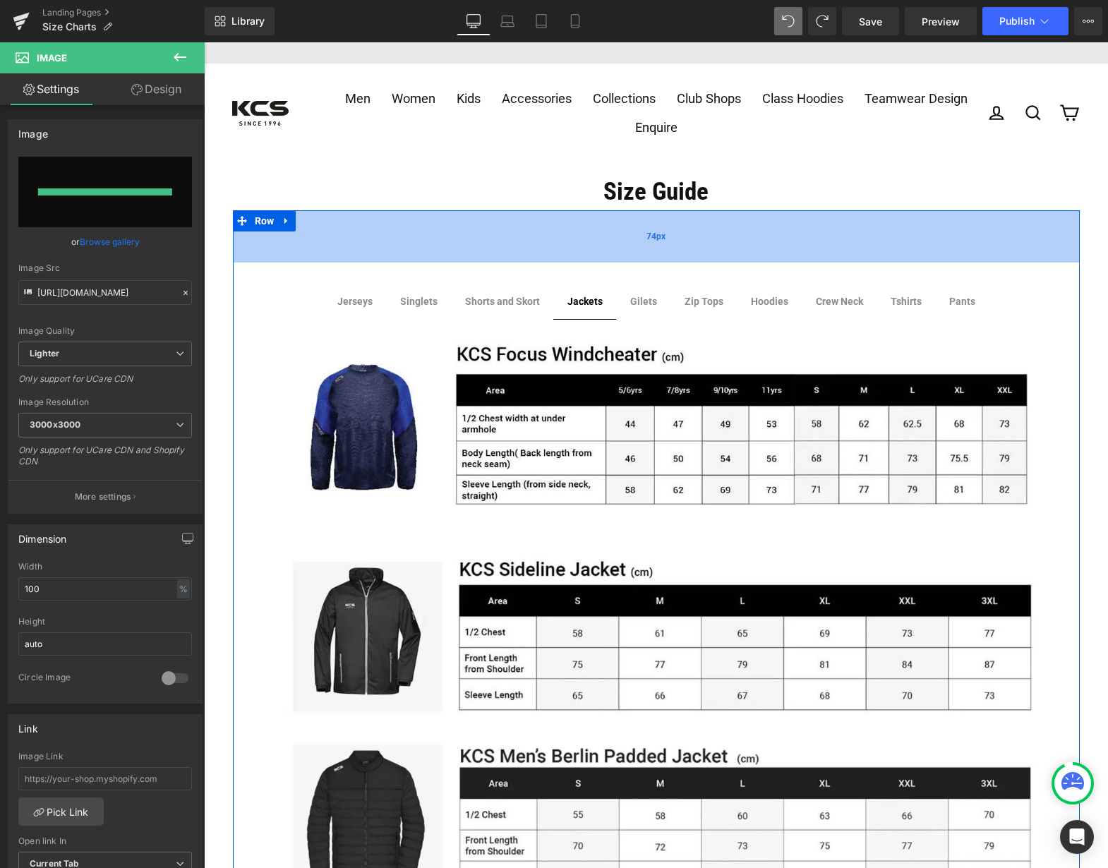
type input "[URL][DOMAIN_NAME]"
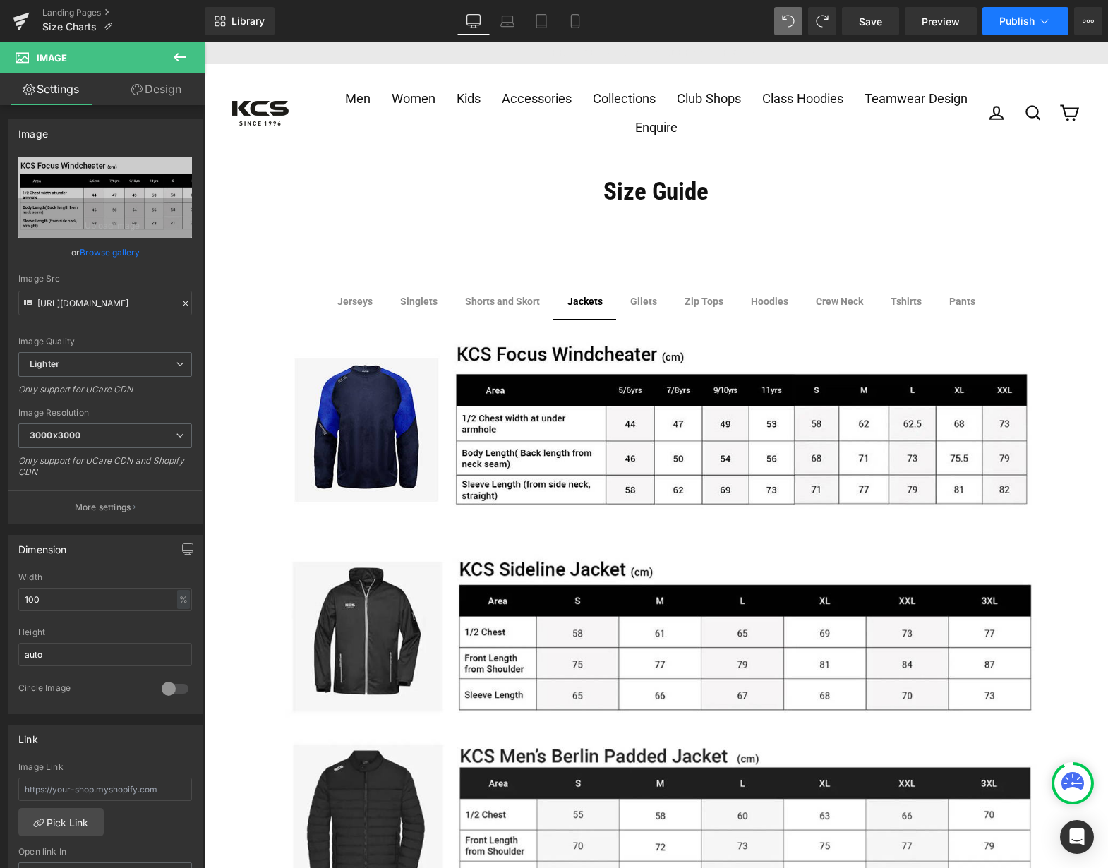
click at [1023, 20] on span "Publish" at bounding box center [1016, 21] width 35 height 11
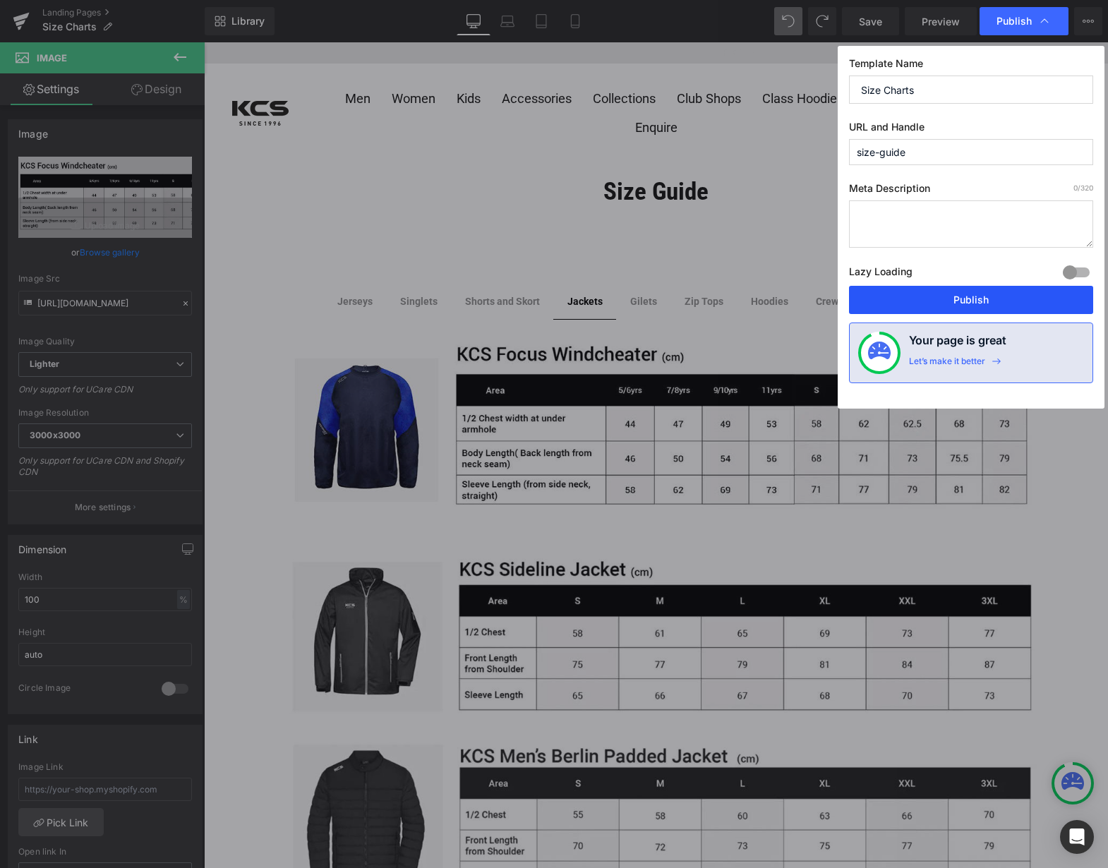
drag, startPoint x: 795, startPoint y: 256, endPoint x: 999, endPoint y: 298, distance: 208.3
click at [999, 298] on button "Publish" at bounding box center [971, 300] width 244 height 28
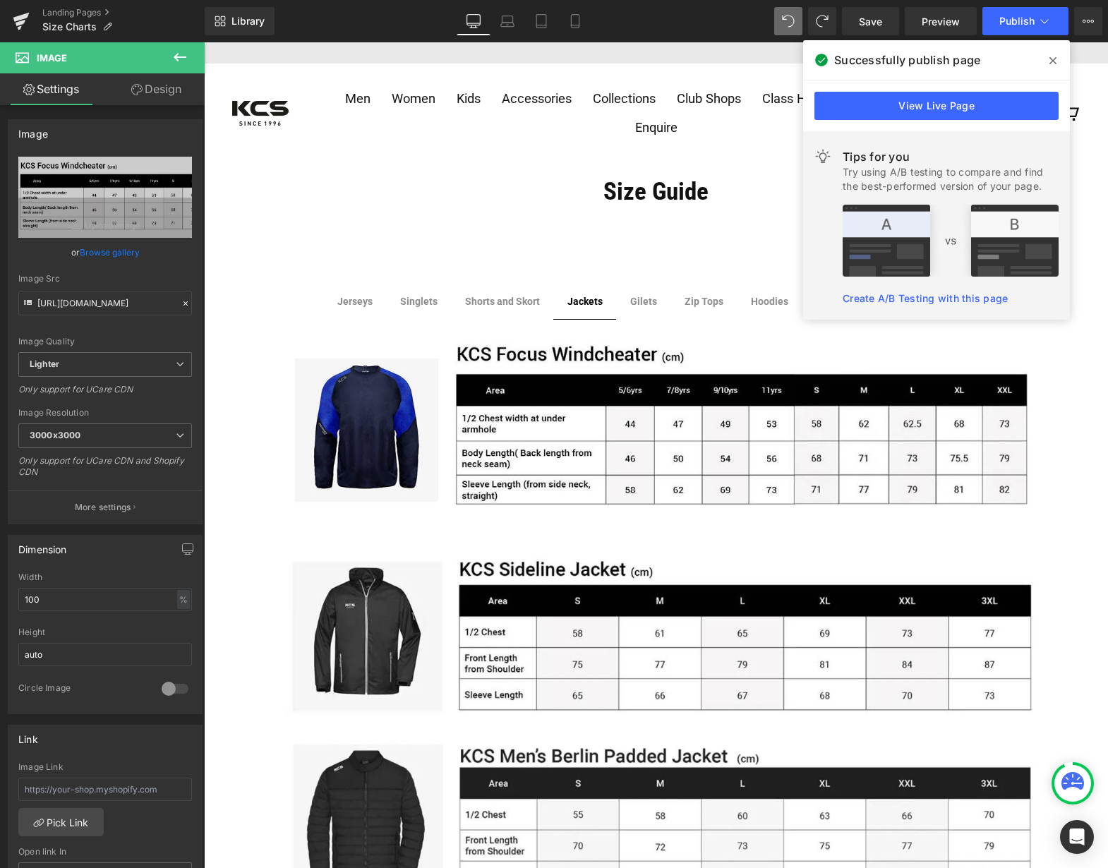
click at [1053, 61] on icon at bounding box center [1053, 60] width 7 height 7
